Goal: Information Seeking & Learning: Learn about a topic

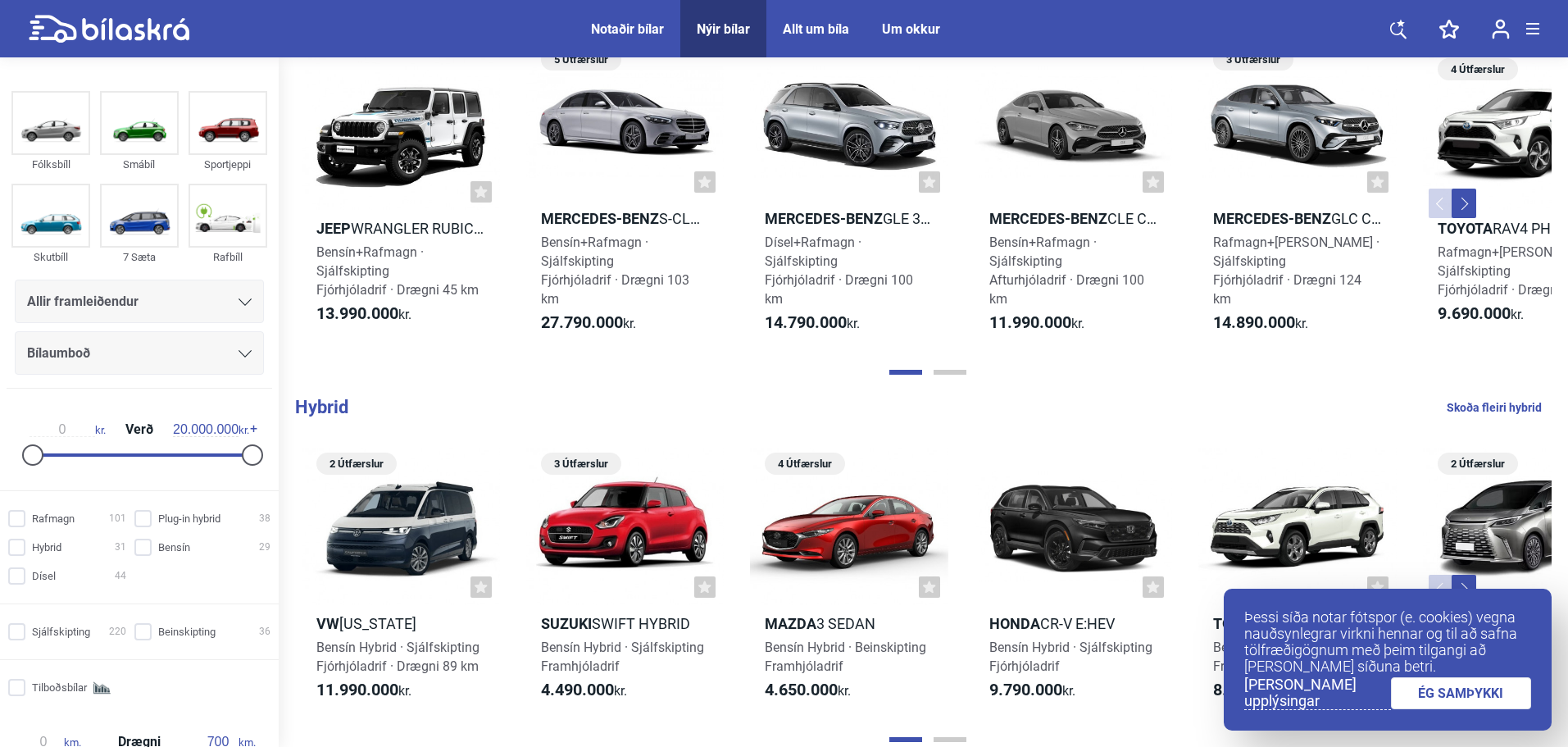
scroll to position [1311, 0]
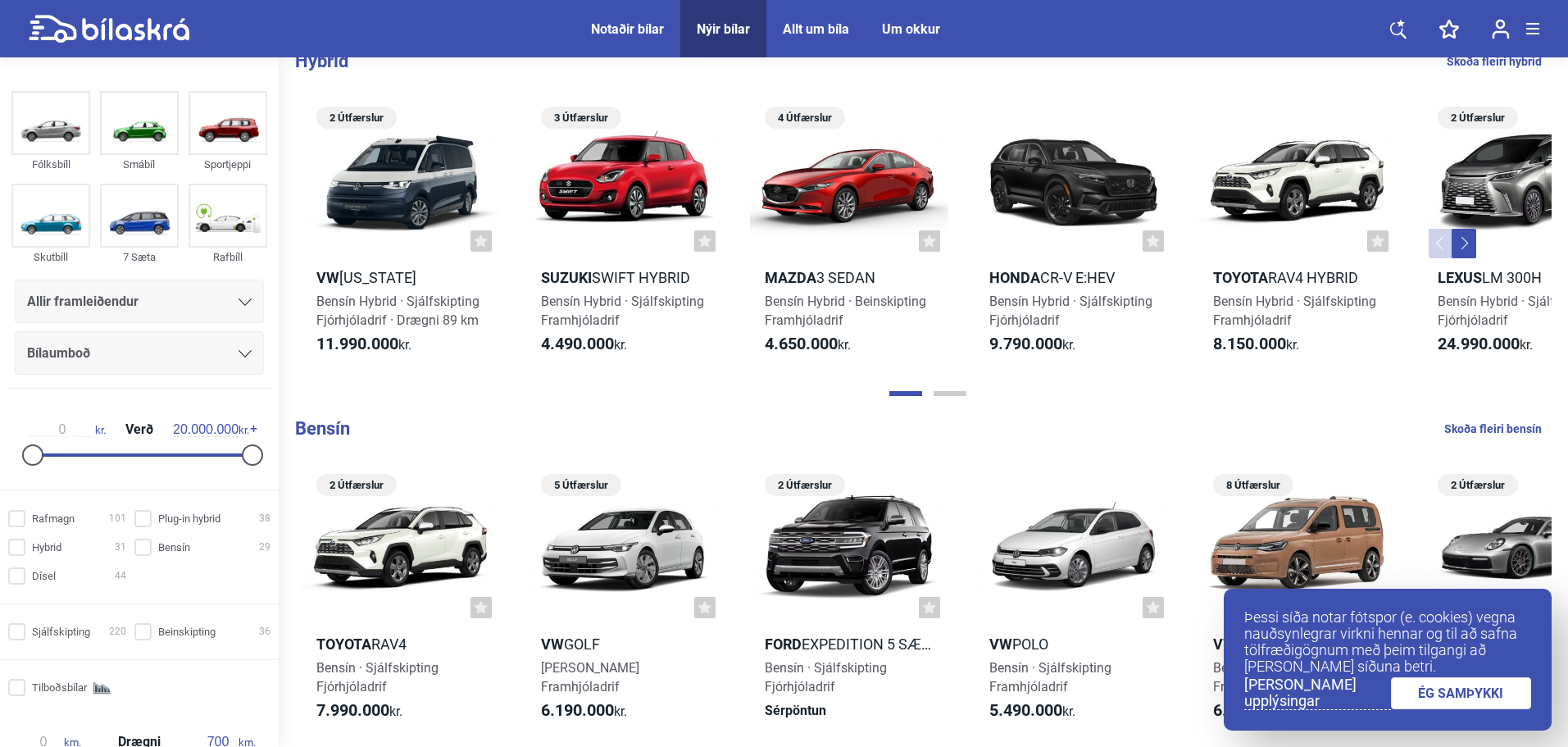
click at [1478, 699] on link "ÉG SAMÞYKKI" at bounding box center [1462, 692] width 141 height 32
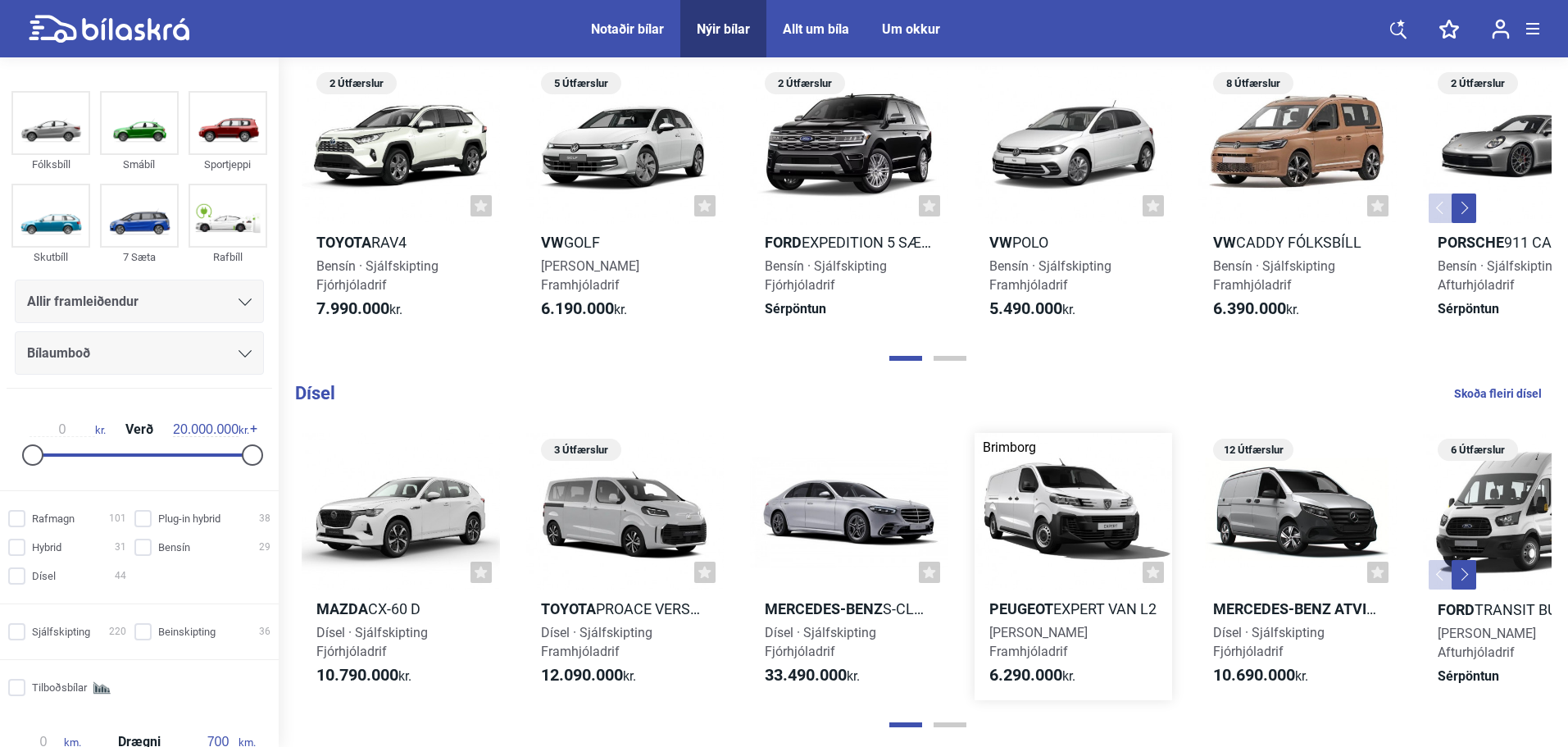
scroll to position [1721, 0]
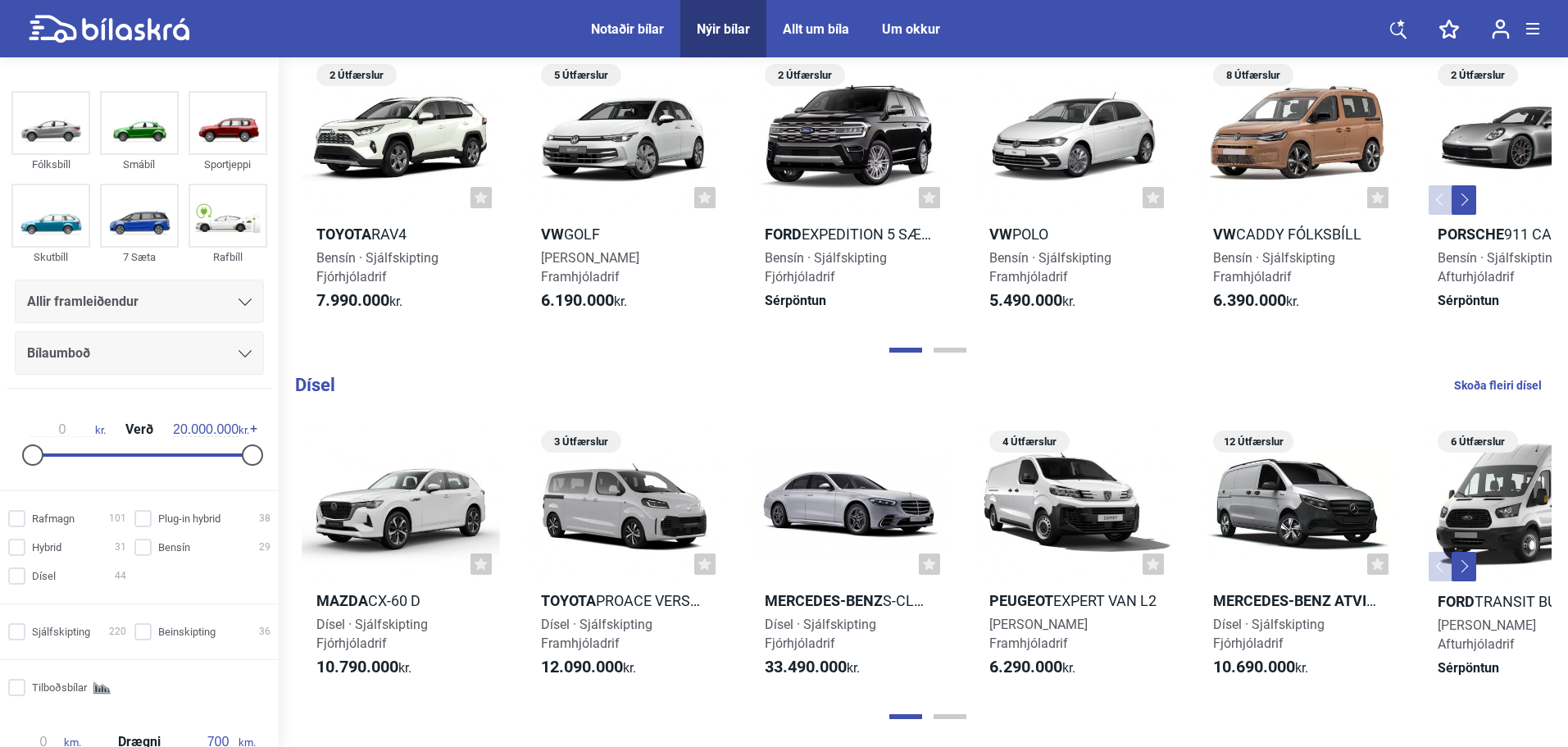
click at [1507, 39] on img at bounding box center [1500, 29] width 18 height 21
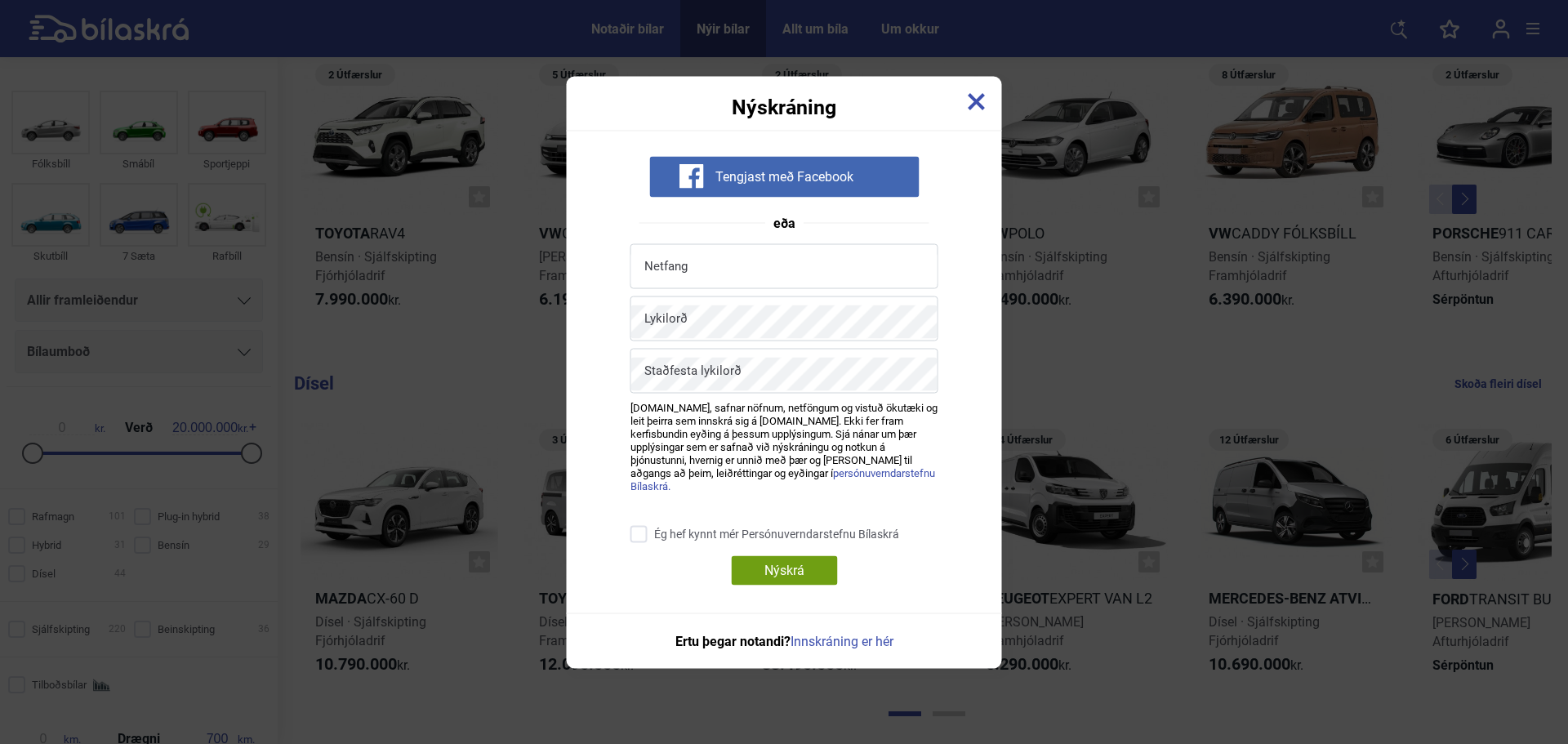
click at [965, 102] on div "Nýskráning" at bounding box center [784, 96] width 436 height 41
click at [994, 109] on div "Nýskráning" at bounding box center [784, 96] width 436 height 41
click at [990, 107] on div "Nýskráning" at bounding box center [784, 96] width 436 height 41
click at [990, 116] on div "Nýskráning" at bounding box center [784, 96] width 436 height 41
click at [988, 111] on div "Nýskráning" at bounding box center [784, 96] width 436 height 41
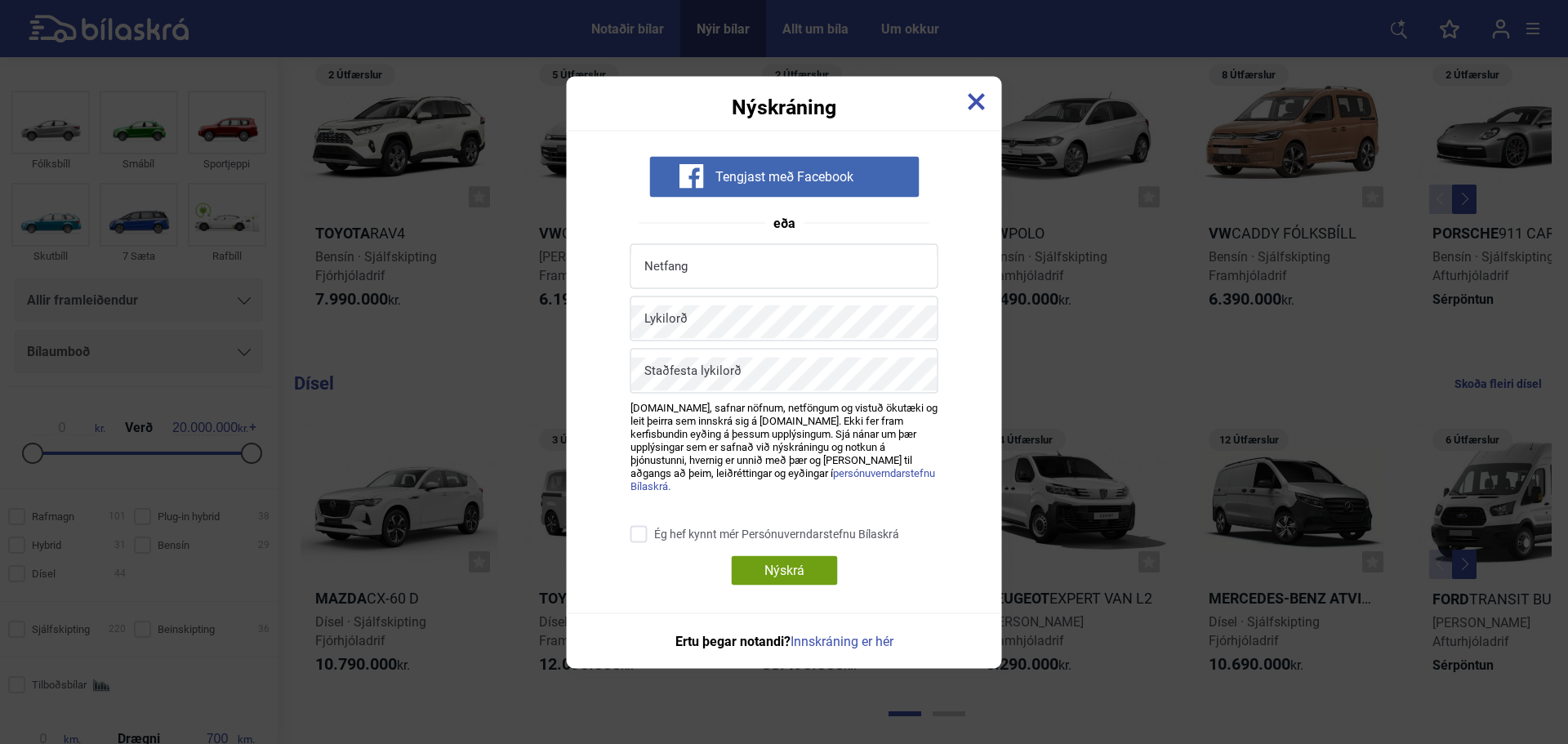
click at [985, 110] on img at bounding box center [976, 101] width 18 height 18
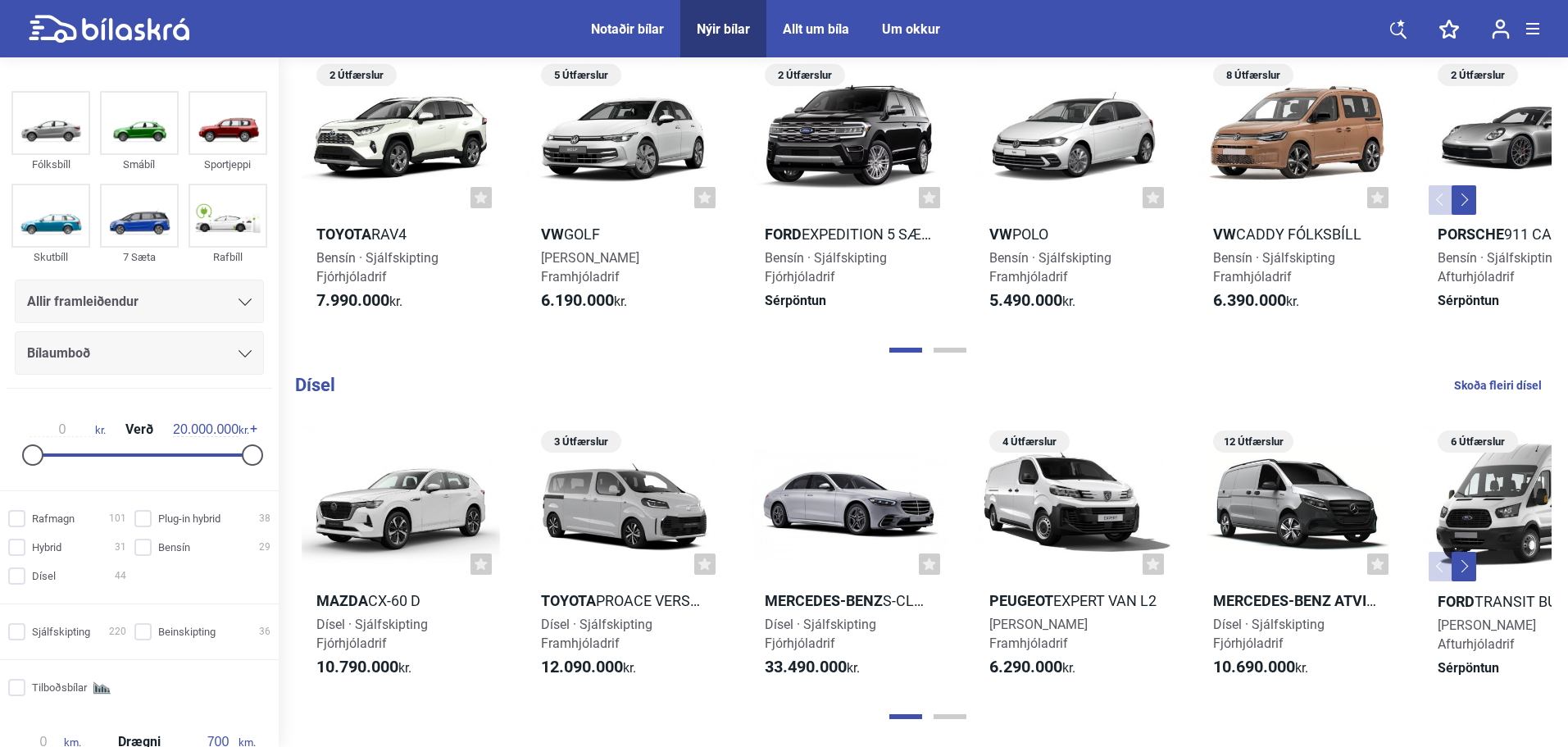
click at [1525, 24] on link at bounding box center [1500, 29] width 51 height 57
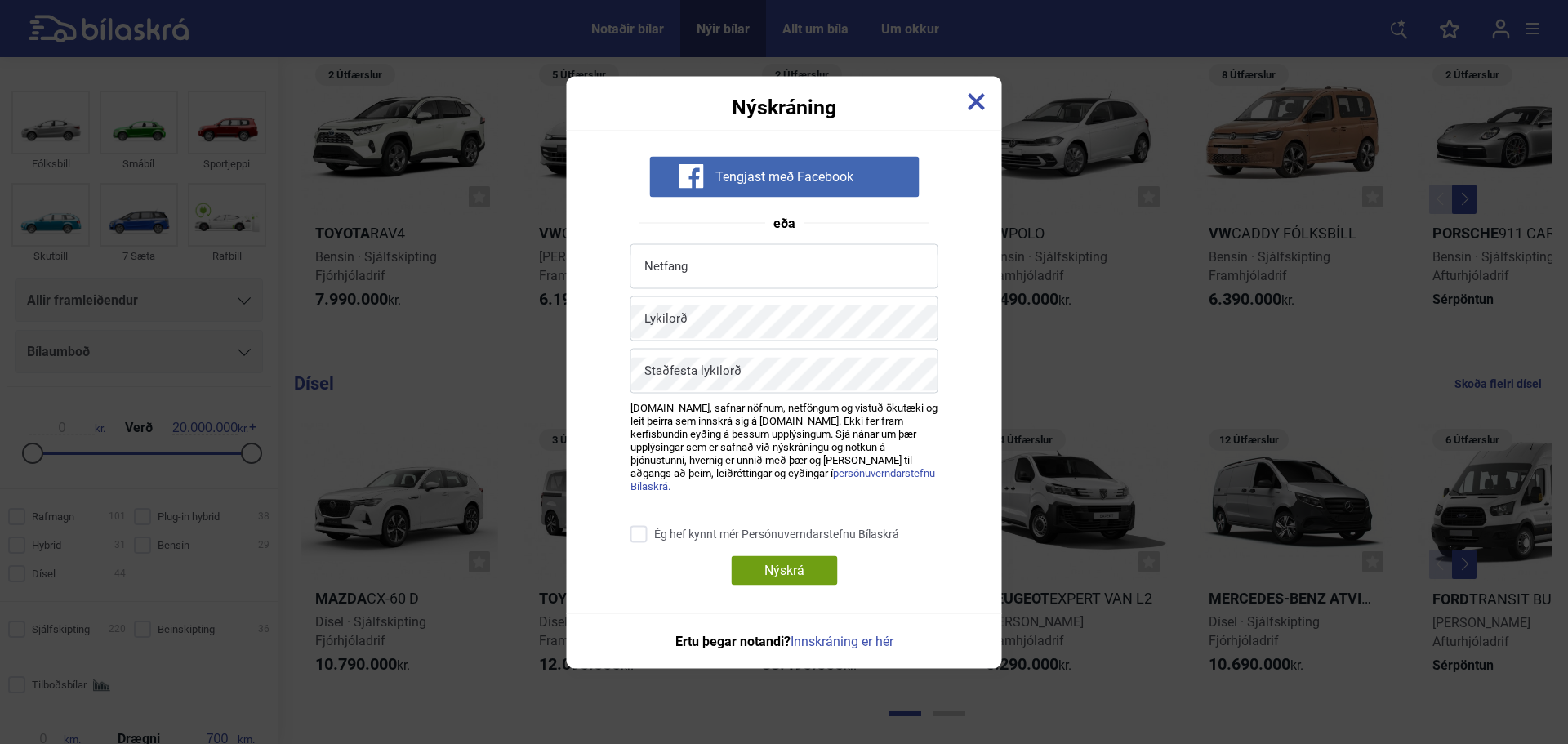
click at [971, 97] on link at bounding box center [976, 103] width 18 height 23
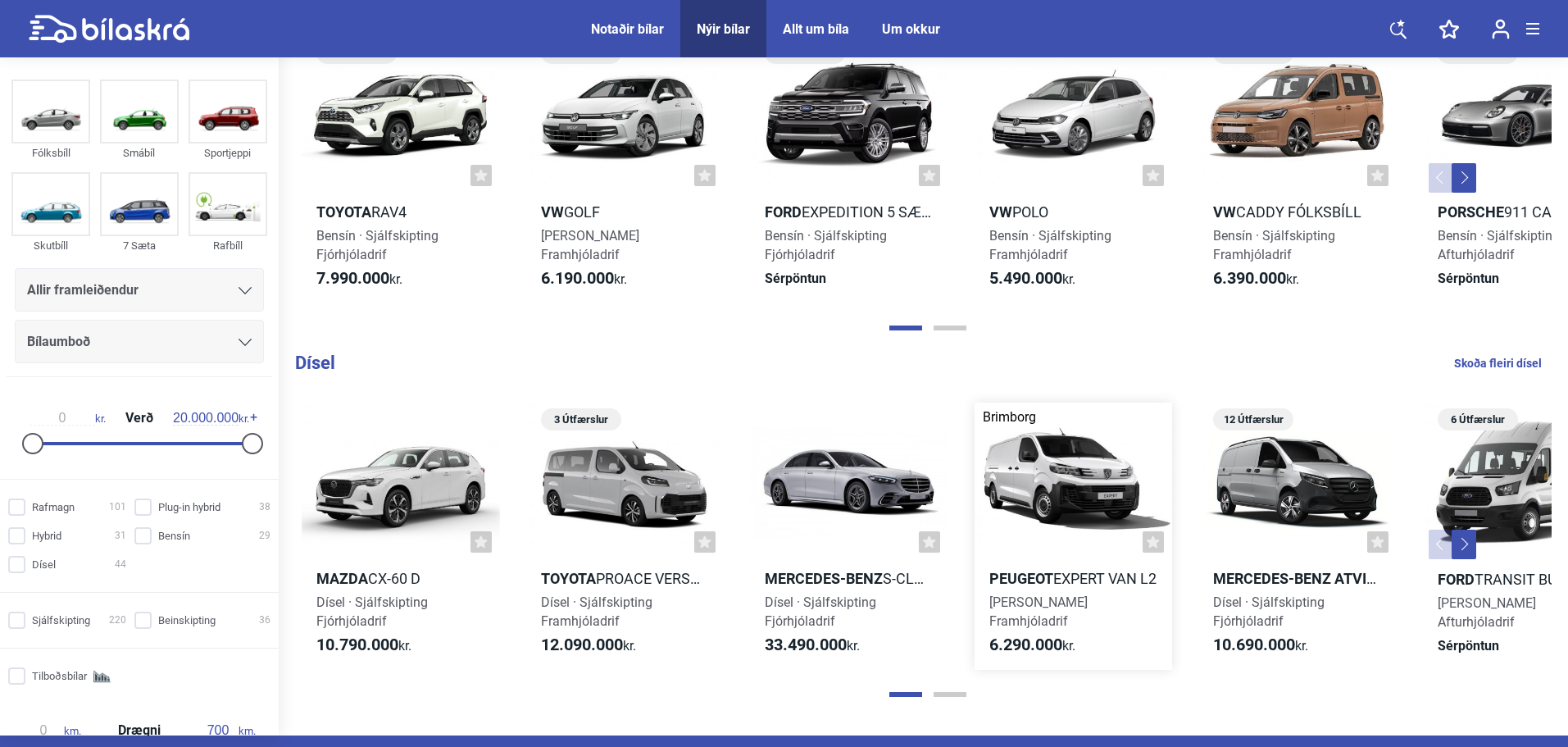
scroll to position [1742, 0]
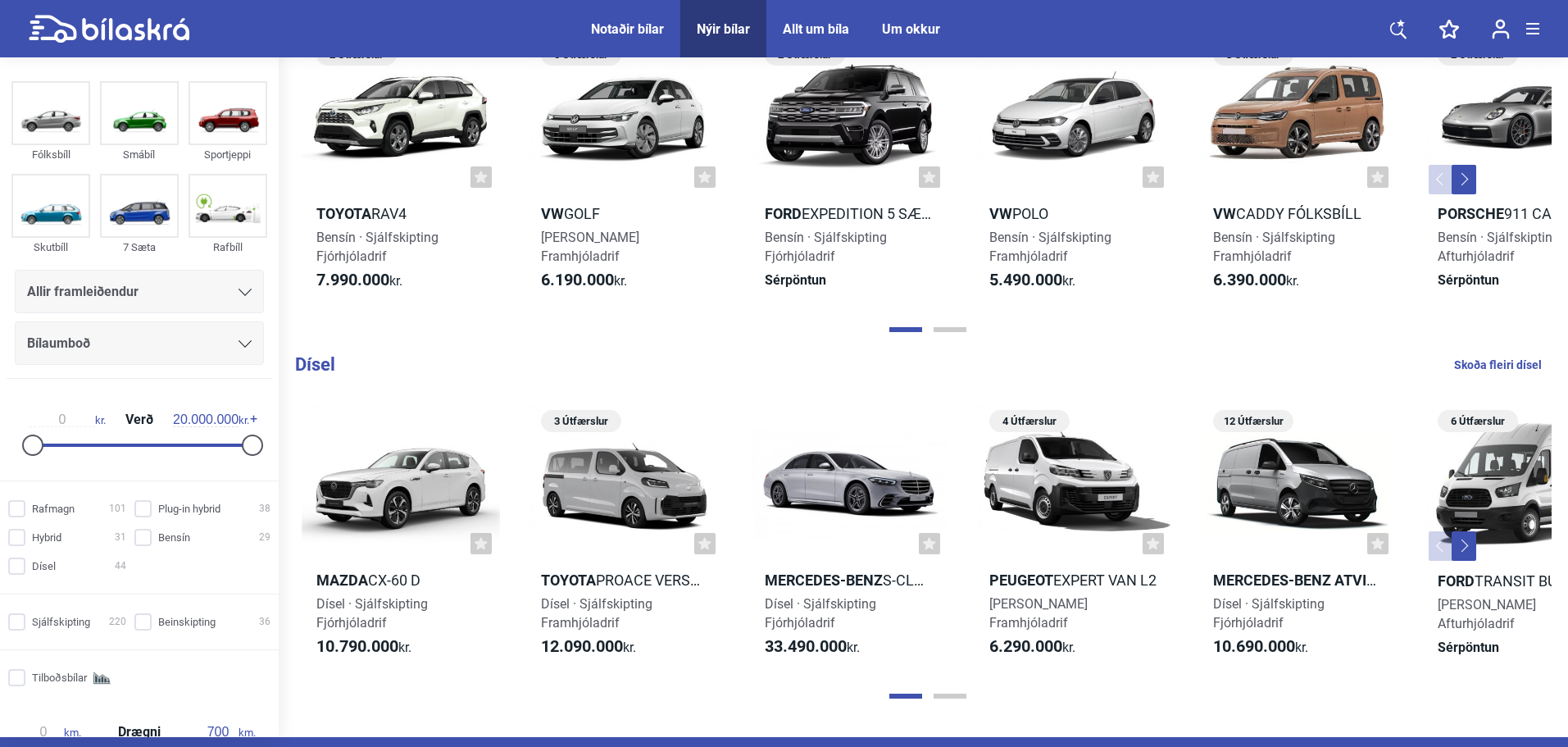
click at [950, 694] on button "Page 2" at bounding box center [950, 696] width 33 height 5
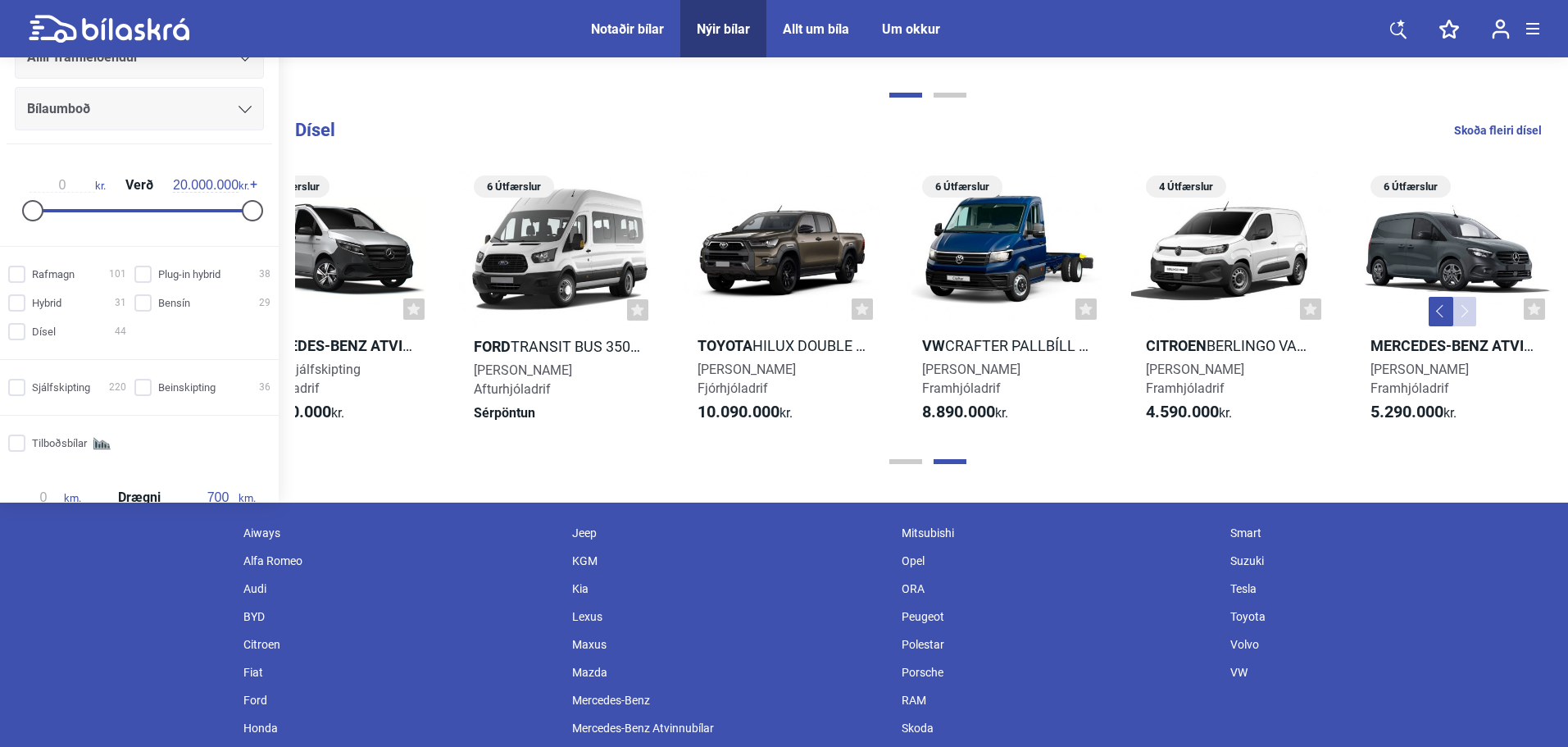
scroll to position [2070, 0]
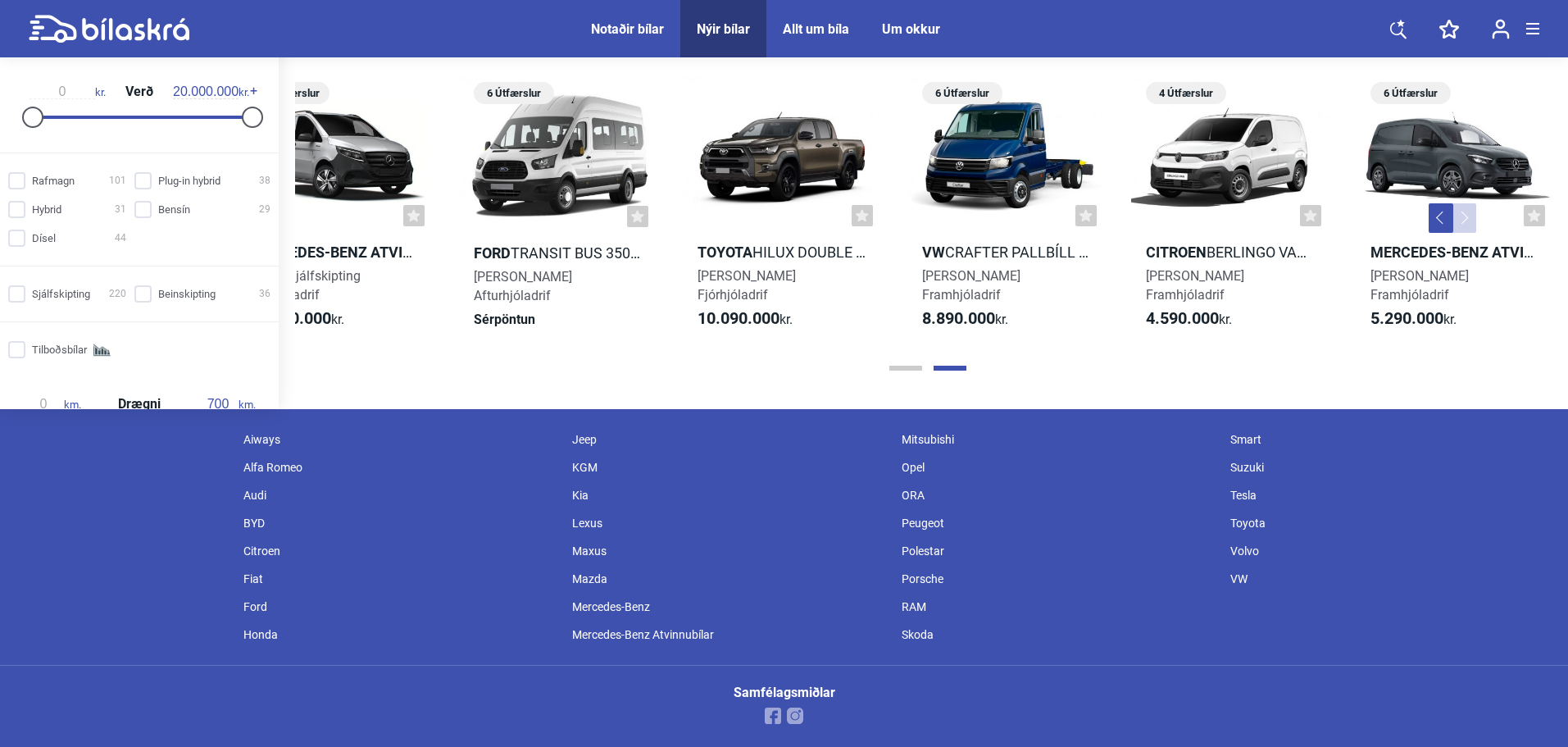
click at [631, 55] on span "Notaðir bílar" at bounding box center [628, 29] width 106 height 57
click at [635, 30] on div "Notaðir bílar" at bounding box center [628, 29] width 73 height 16
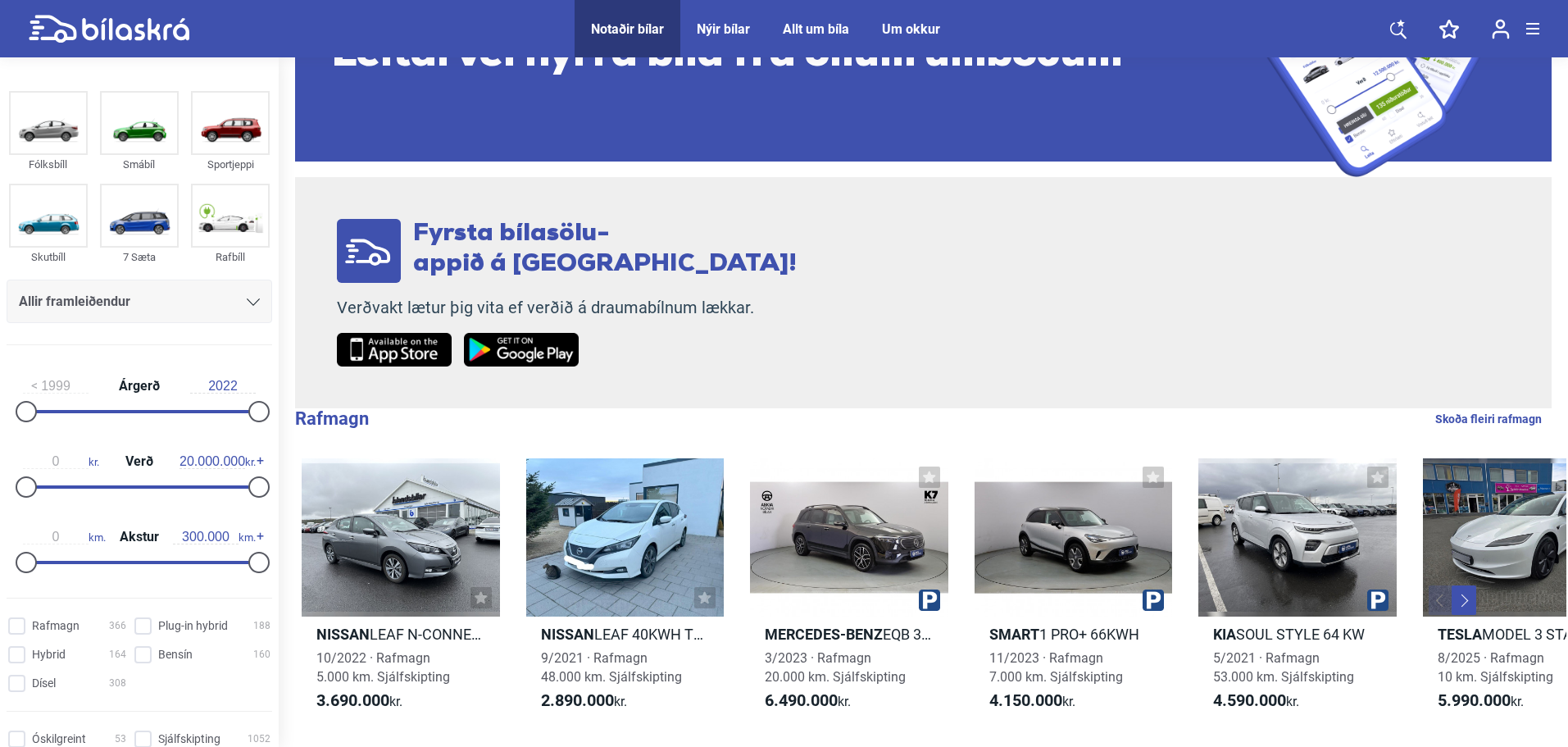
scroll to position [246, 0]
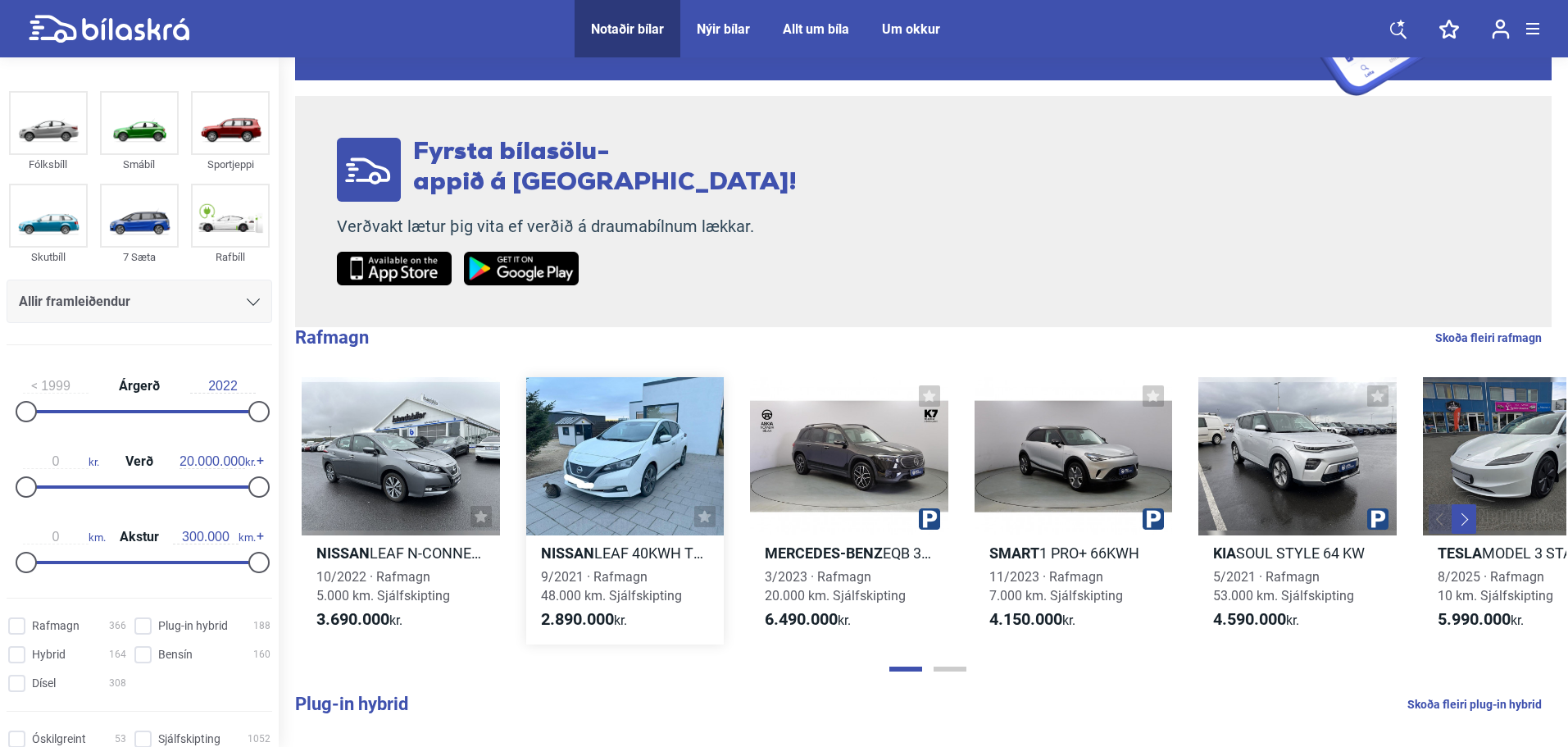
click at [627, 506] on div at bounding box center [625, 456] width 198 height 158
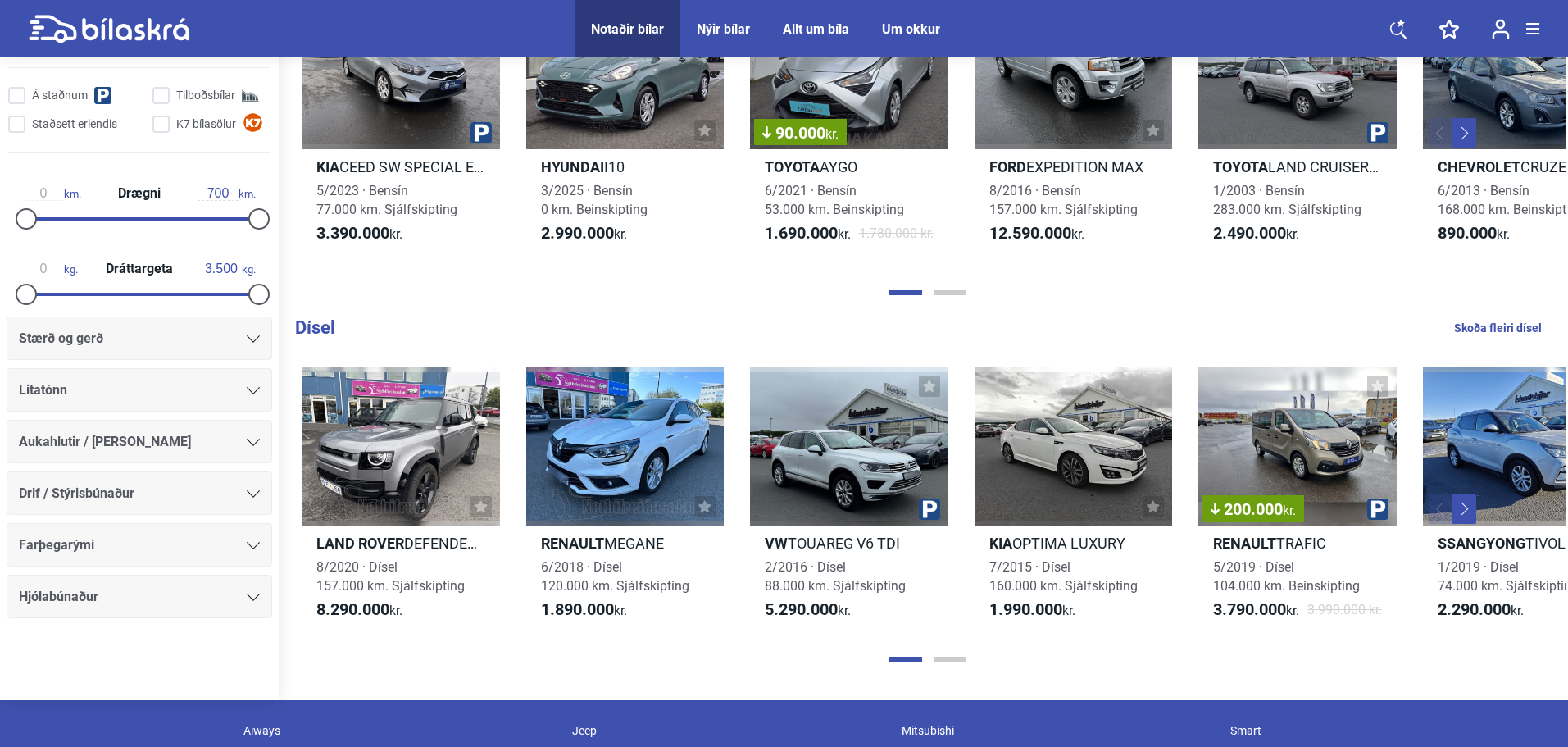
scroll to position [1967, 0]
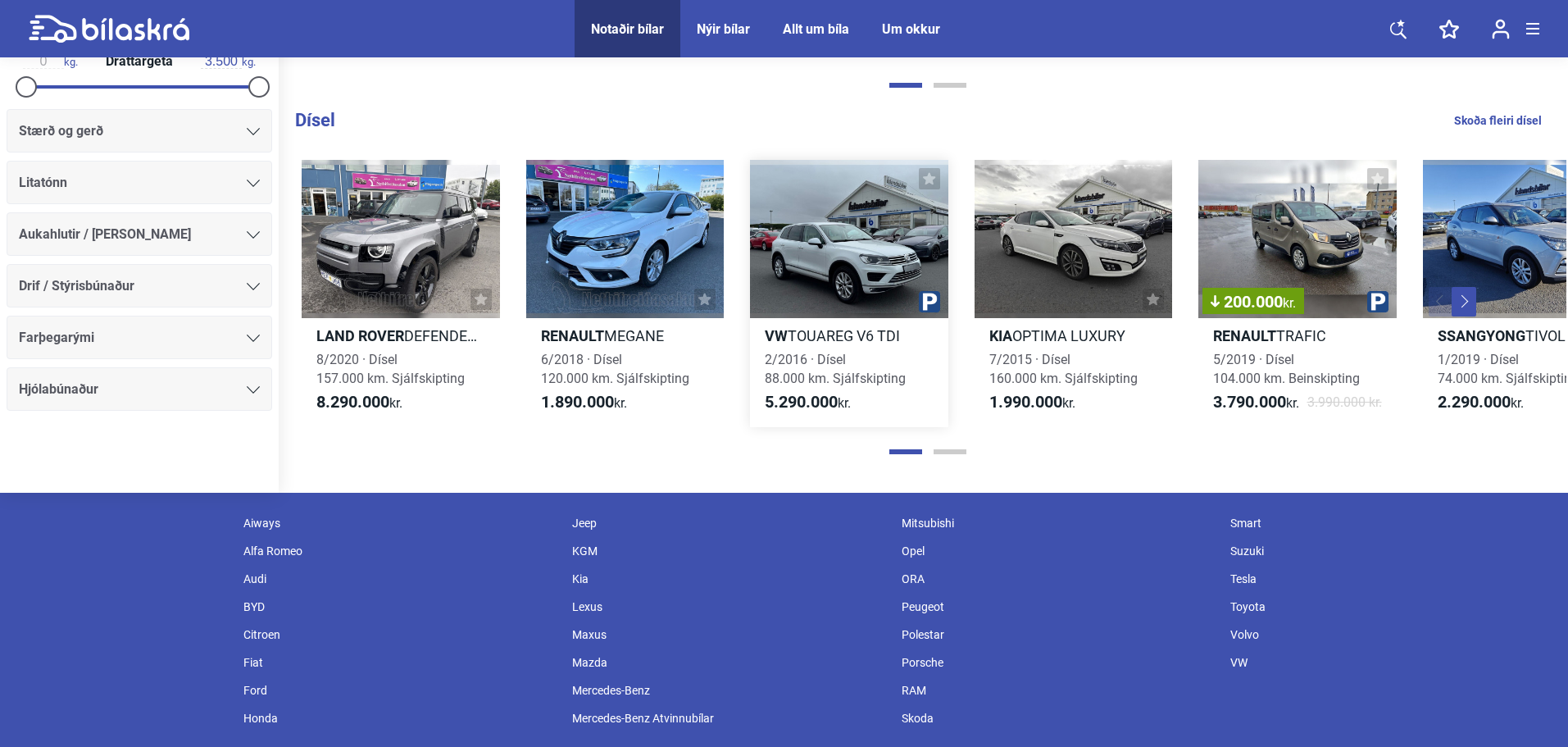
click at [882, 200] on div at bounding box center [849, 239] width 198 height 158
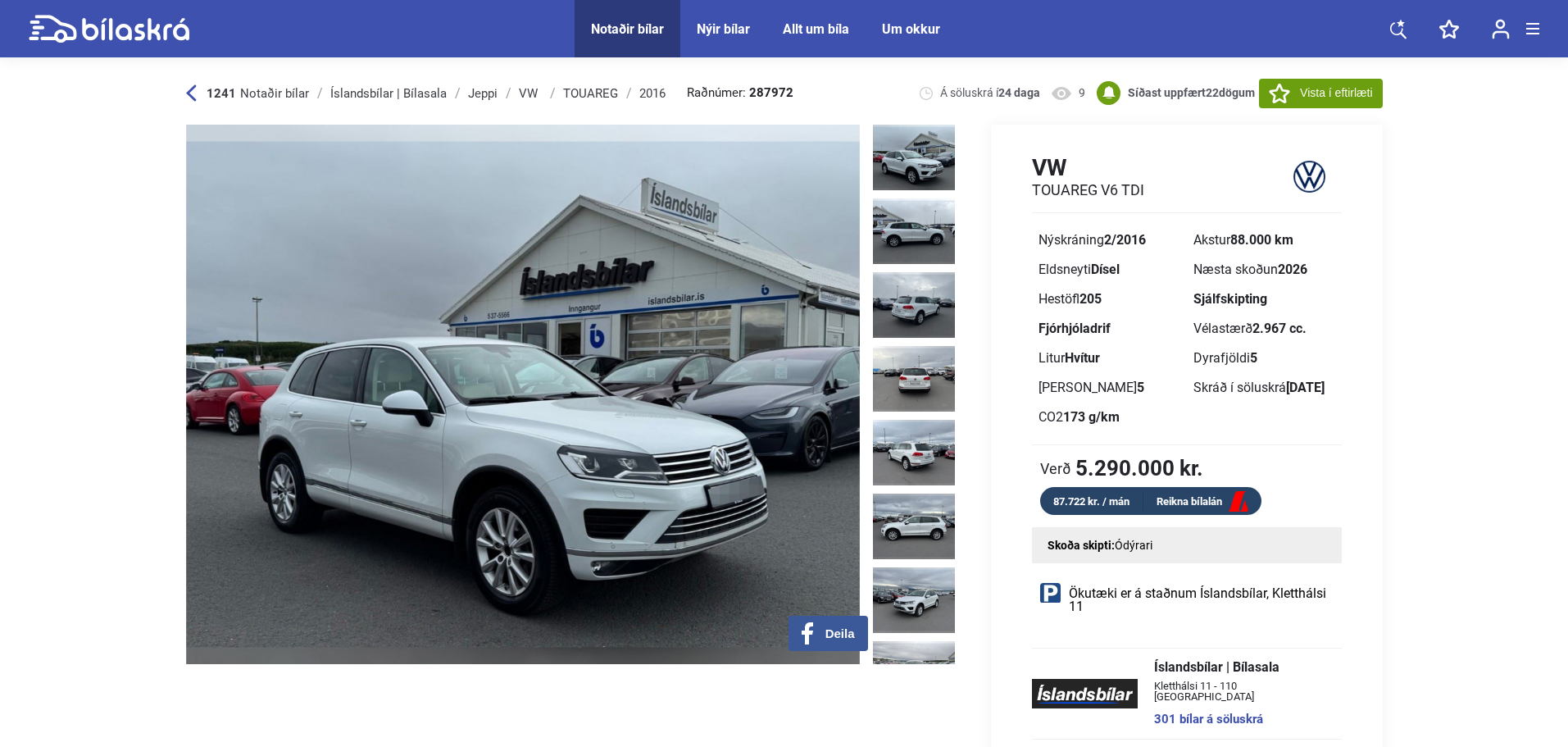
click at [175, 76] on div "1241 Notaðir bílar Íslandsbílar | Bílasala Jeppi VW [GEOGRAPHIC_DATA] 2016 Raðn…" at bounding box center [784, 648] width 1229 height 1174
click at [189, 84] on div "1241 Notaðir bílar Íslandsbílar | Bílasala Jeppi VW [GEOGRAPHIC_DATA] 2016 Raðn…" at bounding box center [784, 93] width 1197 height 63
click at [190, 89] on icon at bounding box center [191, 93] width 10 height 17
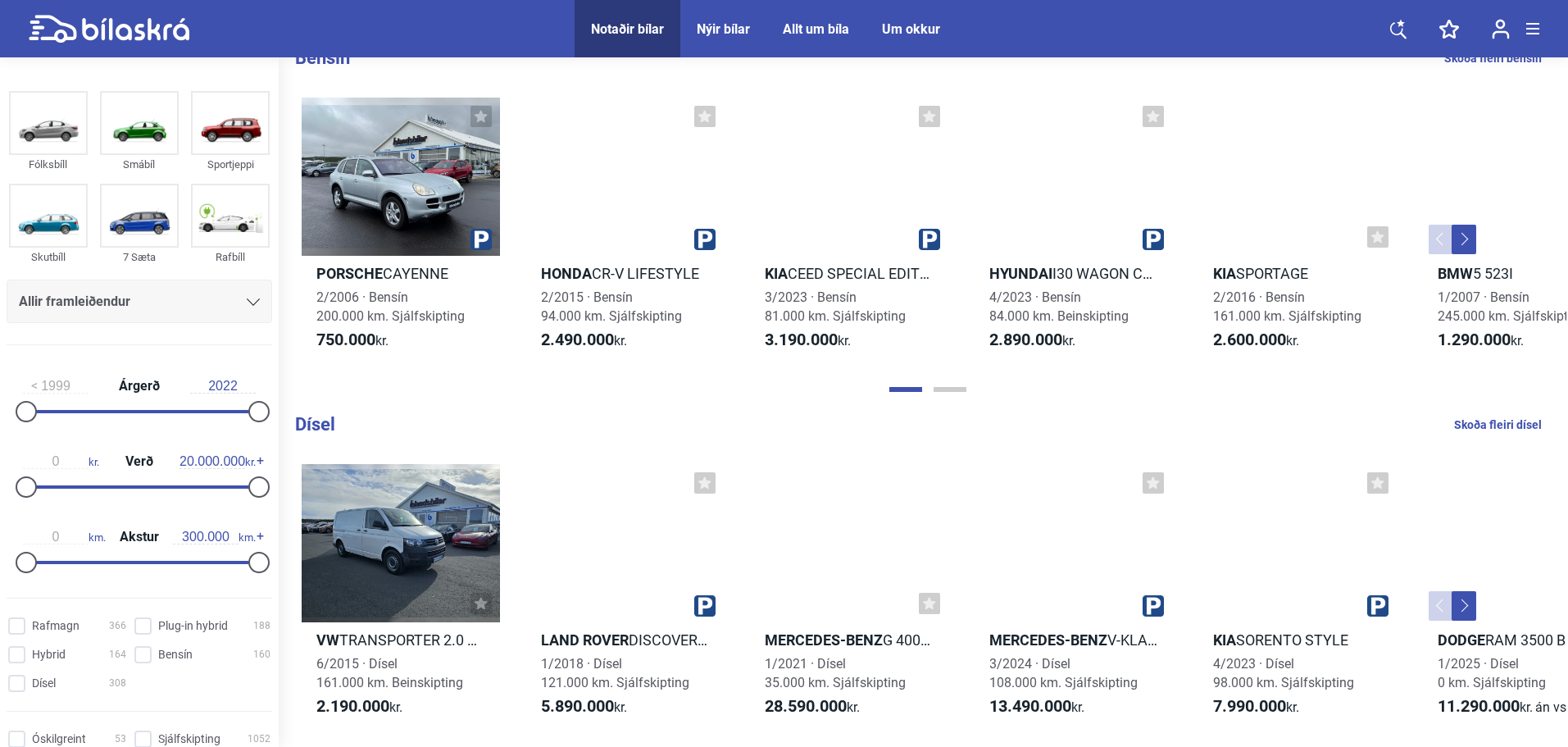
scroll to position [1557, 0]
